Goal: Task Accomplishment & Management: Use online tool/utility

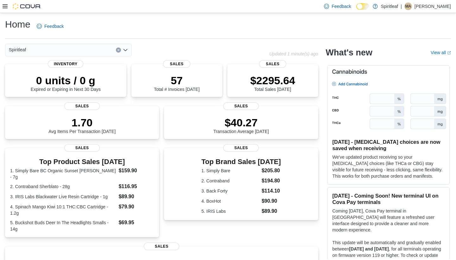
click at [6, 6] on icon at bounding box center [5, 6] width 5 height 4
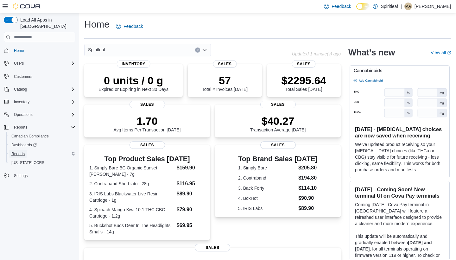
click at [27, 150] on link "Reports" at bounding box center [18, 154] width 18 height 8
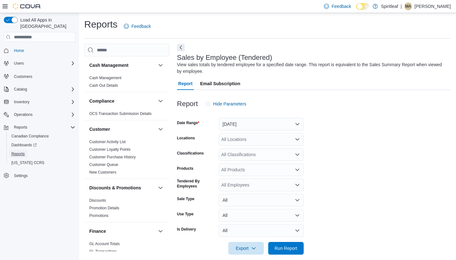
scroll to position [7, 0]
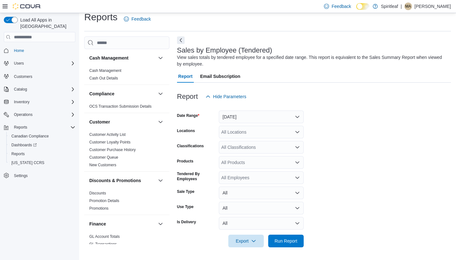
click at [3, 4] on icon at bounding box center [5, 6] width 5 height 5
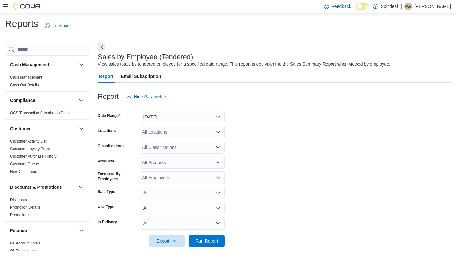
scroll to position [1, 0]
click at [180, 118] on button "Yesterday" at bounding box center [182, 116] width 85 height 13
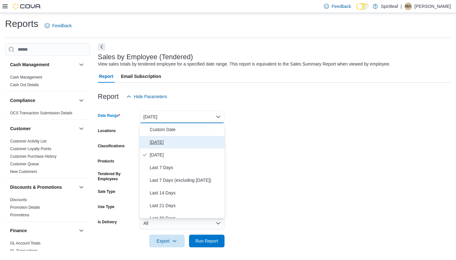
click at [174, 142] on span "Today" at bounding box center [186, 142] width 72 height 8
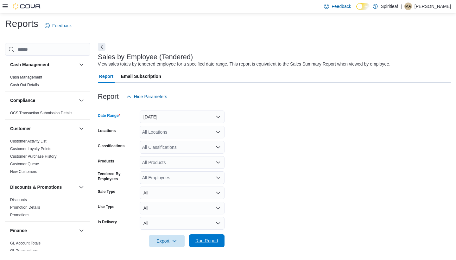
click at [213, 239] on span "Run Report" at bounding box center [206, 240] width 23 height 6
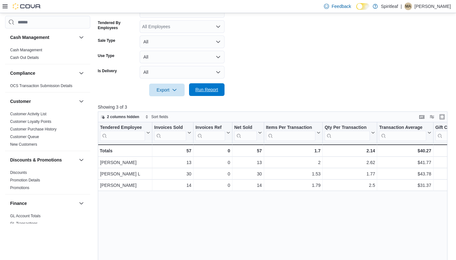
click at [201, 85] on span "Run Report" at bounding box center [207, 89] width 28 height 13
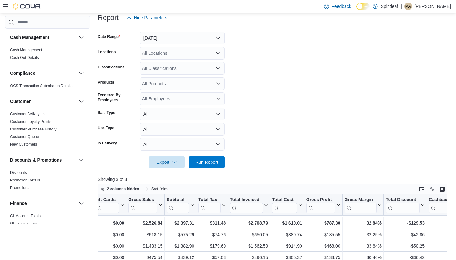
scroll to position [108, 0]
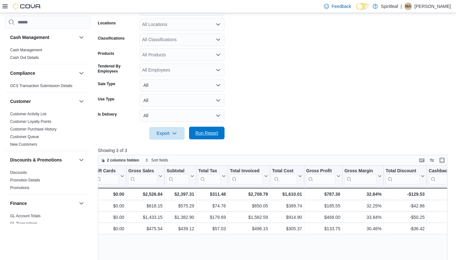
click at [205, 139] on span "Run Report" at bounding box center [207, 133] width 28 height 13
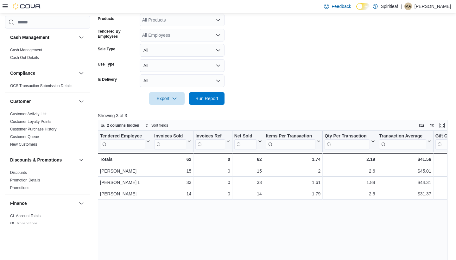
scroll to position [144, 0]
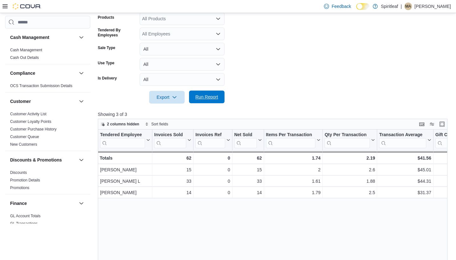
click at [213, 103] on span "Run Report" at bounding box center [207, 97] width 28 height 13
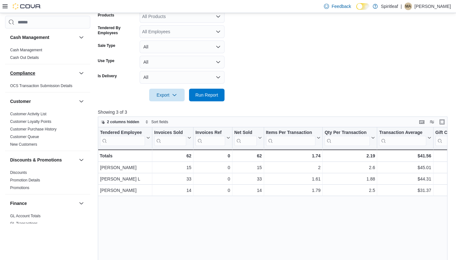
scroll to position [0, 0]
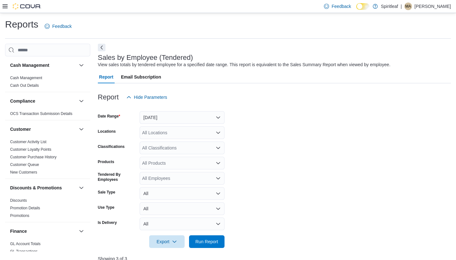
click at [3, 8] on icon at bounding box center [5, 6] width 5 height 4
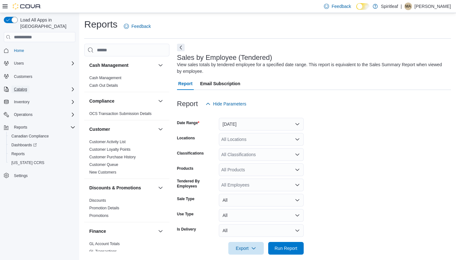
click at [25, 87] on span "Catalog" at bounding box center [20, 89] width 13 height 5
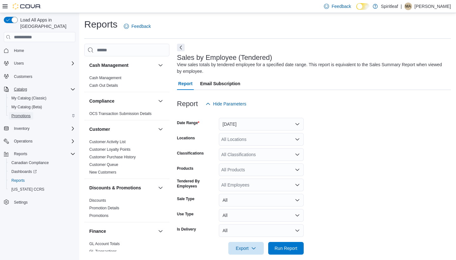
click at [25, 113] on span "Promotions" at bounding box center [20, 116] width 19 height 8
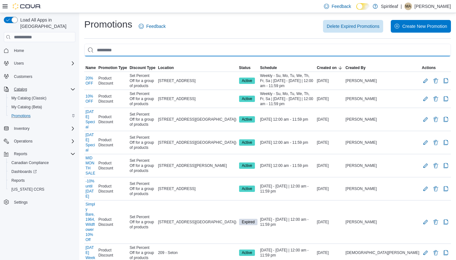
click at [216, 51] on input "This is a search bar. As you type, the results lower in the page will automatic…" at bounding box center [267, 50] width 367 height 13
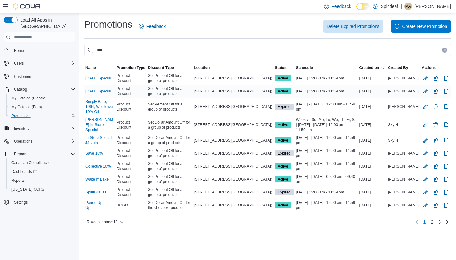
type input "***"
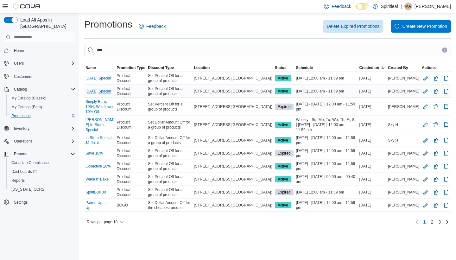
click at [96, 92] on link "[DATE] Special" at bounding box center [97, 91] width 25 height 5
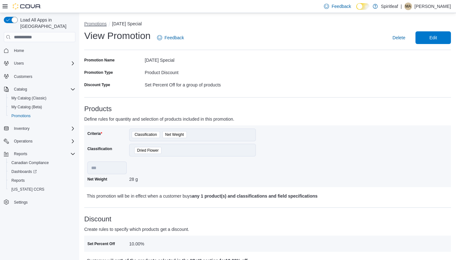
click at [94, 25] on button "Promotions" at bounding box center [95, 23] width 22 height 5
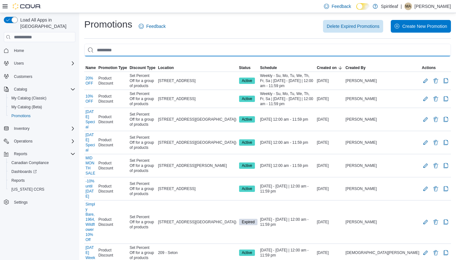
click at [136, 52] on input "This is a search bar. As you type, the results lower in the page will automatic…" at bounding box center [267, 50] width 367 height 13
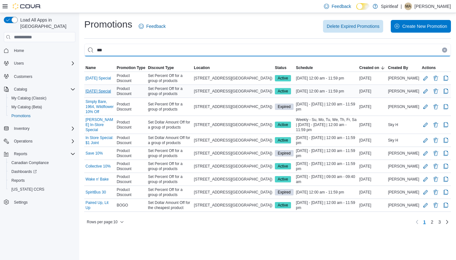
type input "***"
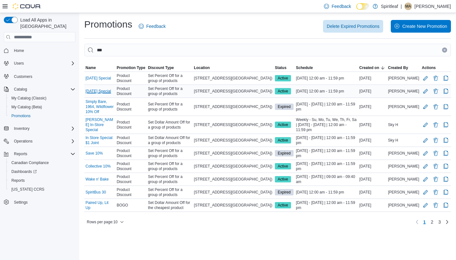
click at [100, 90] on link "[DATE] Special" at bounding box center [97, 91] width 25 height 5
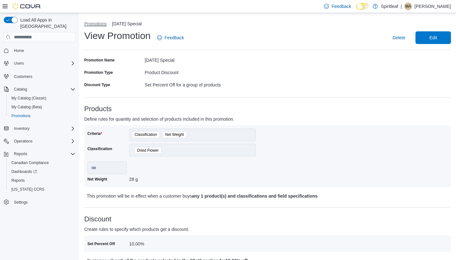
click at [91, 25] on button "Promotions" at bounding box center [95, 23] width 22 height 5
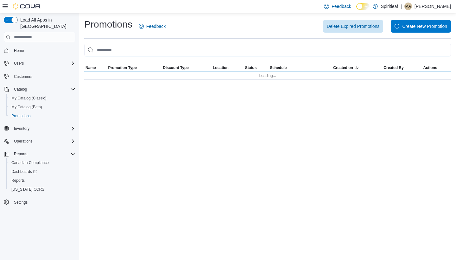
click at [139, 47] on input "This is a search bar. As you type, the results lower in the page will automatic…" at bounding box center [267, 50] width 367 height 13
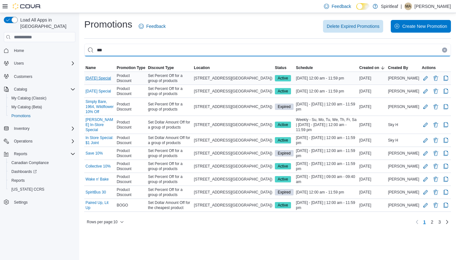
type input "***"
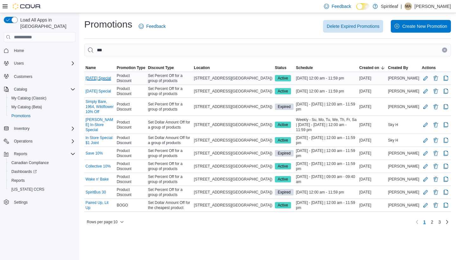
click at [103, 76] on link "[DATE] Special" at bounding box center [97, 78] width 25 height 5
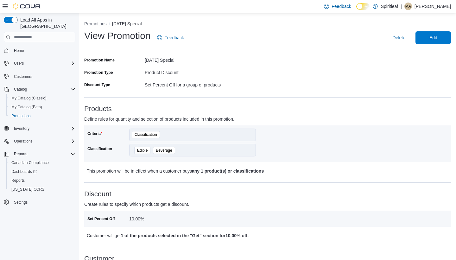
click at [103, 25] on button "Promotions" at bounding box center [95, 23] width 22 height 5
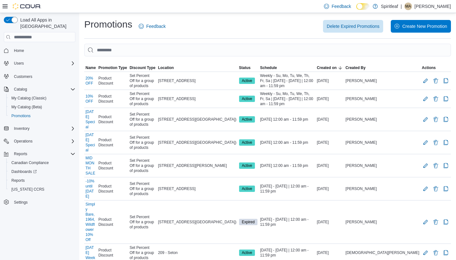
click at [177, 30] on div "Delete Expired Promotions Create New Promotion" at bounding box center [312, 26] width 278 height 13
click at [21, 178] on span "Reports" at bounding box center [17, 180] width 13 height 5
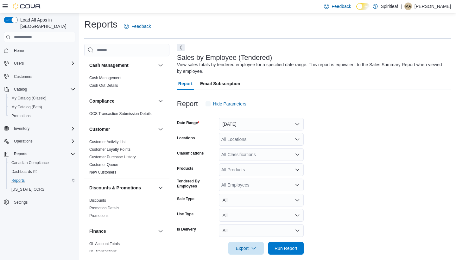
scroll to position [7, 0]
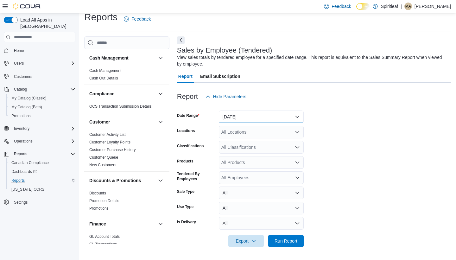
click at [243, 120] on button "[DATE]" at bounding box center [261, 116] width 85 height 13
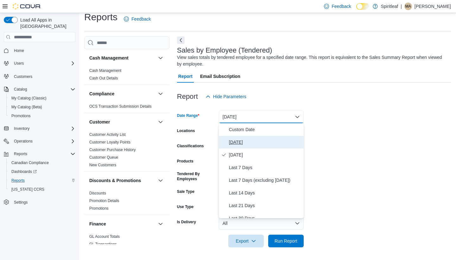
click at [237, 146] on button "[DATE]" at bounding box center [261, 142] width 85 height 13
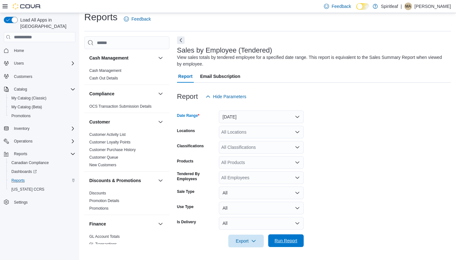
click at [292, 235] on span "Run Report" at bounding box center [286, 240] width 28 height 13
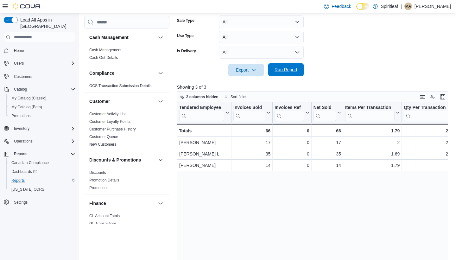
click at [290, 66] on span "Run Report" at bounding box center [286, 69] width 28 height 13
click at [291, 68] on span "Run Report" at bounding box center [285, 69] width 23 height 6
